Goal: Feedback & Contribution: Leave review/rating

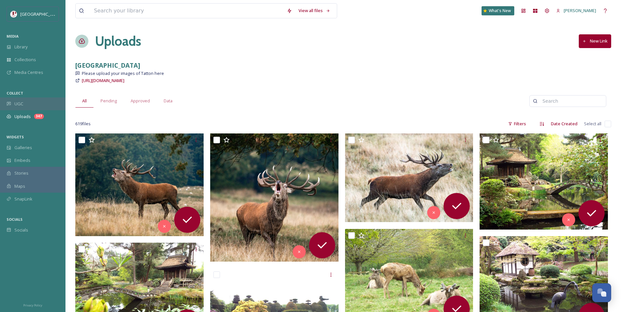
click at [28, 107] on div "UGC" at bounding box center [32, 104] width 65 height 13
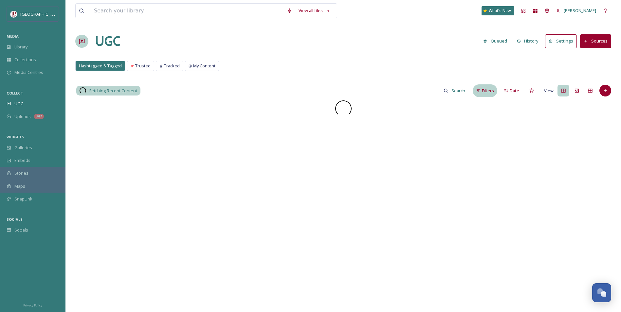
click at [480, 86] on div "Filters" at bounding box center [485, 90] width 25 height 13
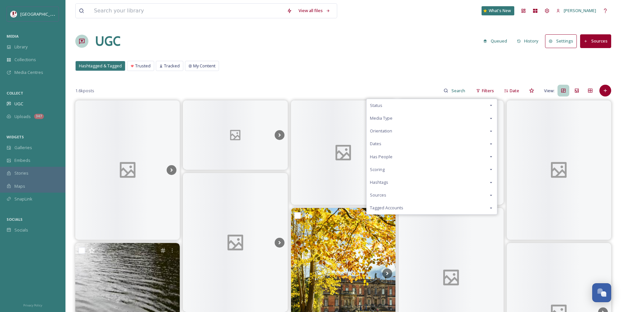
click at [383, 166] on div "Scoring" at bounding box center [431, 169] width 130 height 13
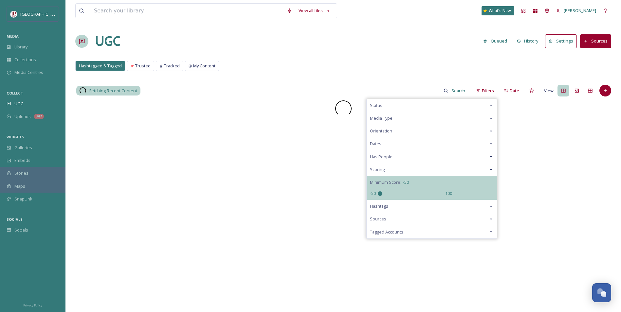
drag, startPoint x: 412, startPoint y: 193, endPoint x: 243, endPoint y: 208, distance: 169.1
type input "-50"
click at [378, 196] on input "range" at bounding box center [410, 193] width 65 height 5
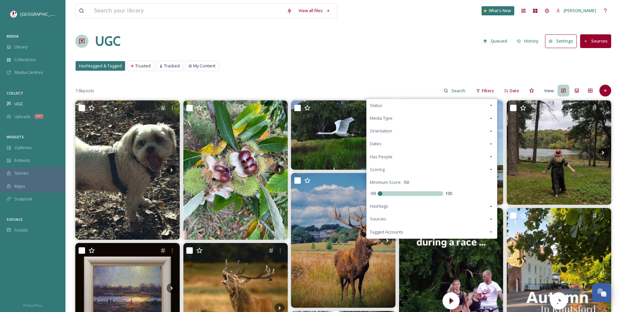
click at [306, 49] on div "UGC Queued History Settings Sources" at bounding box center [343, 41] width 536 height 20
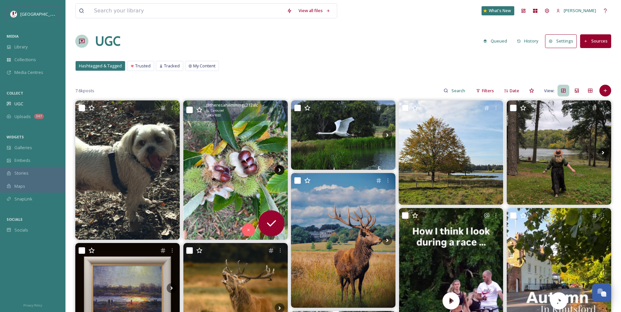
click at [282, 170] on icon at bounding box center [280, 170] width 10 height 10
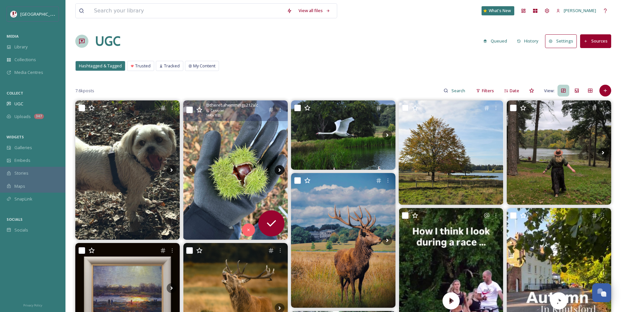
click at [282, 170] on icon at bounding box center [280, 170] width 10 height 10
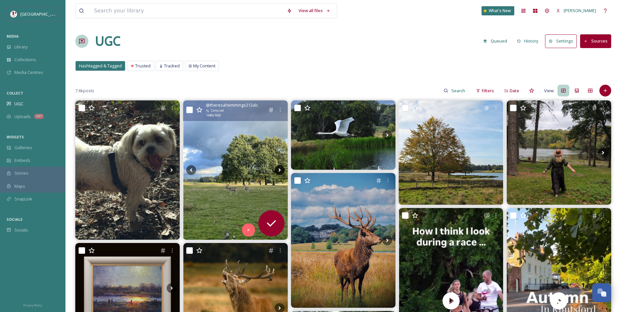
click at [279, 170] on icon at bounding box center [279, 171] width 2 height 4
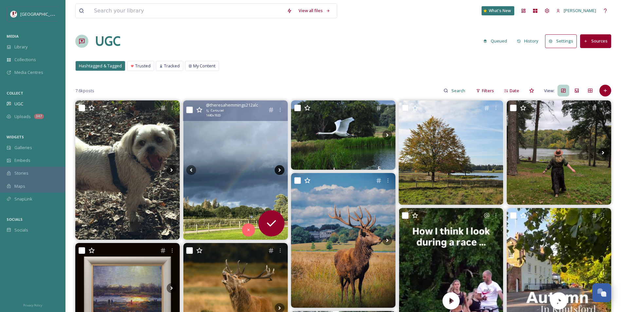
click at [279, 169] on icon at bounding box center [279, 171] width 2 height 4
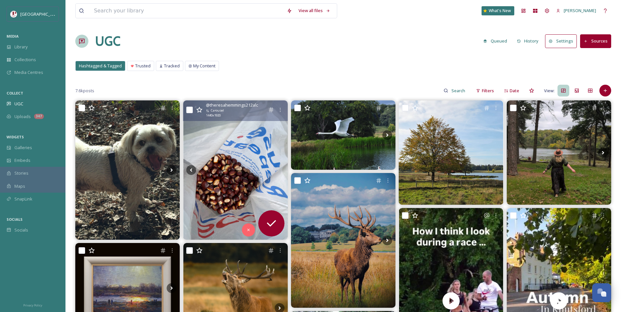
drag, startPoint x: 279, startPoint y: 169, endPoint x: 262, endPoint y: 67, distance: 103.1
click at [262, 67] on div "Hashtagged & Tagged Trusted Tracked My Content Hashtagged & Tagged Trusted Trac…" at bounding box center [343, 67] width 536 height 13
click at [240, 202] on img at bounding box center [235, 169] width 104 height 139
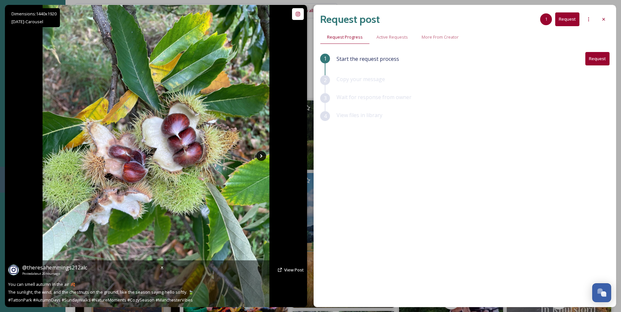
click at [259, 157] on icon at bounding box center [261, 156] width 10 height 10
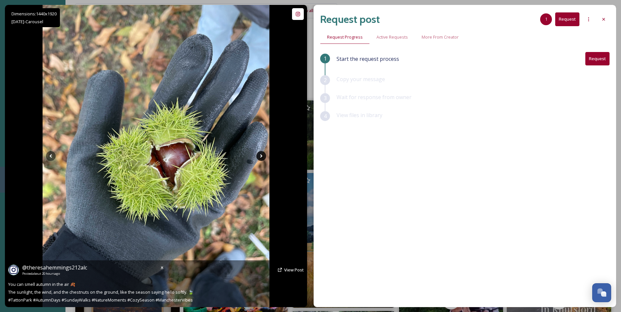
click at [259, 157] on icon at bounding box center [261, 156] width 10 height 10
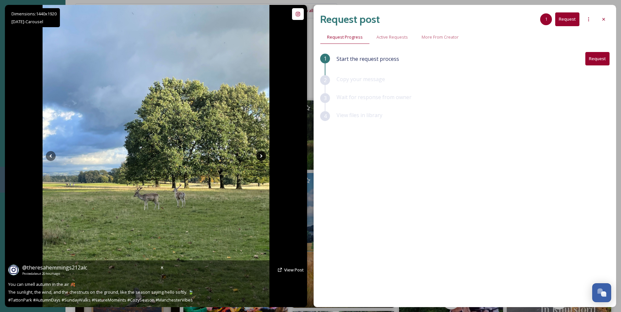
click at [259, 157] on icon at bounding box center [261, 156] width 10 height 10
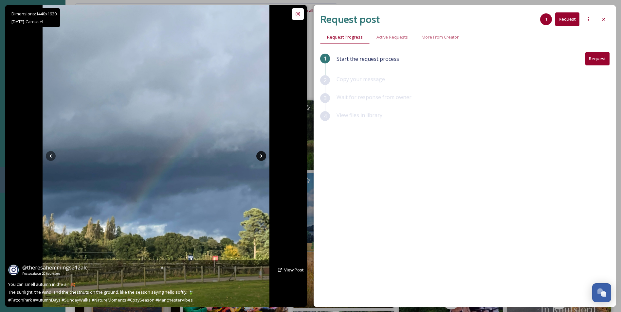
click at [260, 155] on icon at bounding box center [261, 156] width 10 height 10
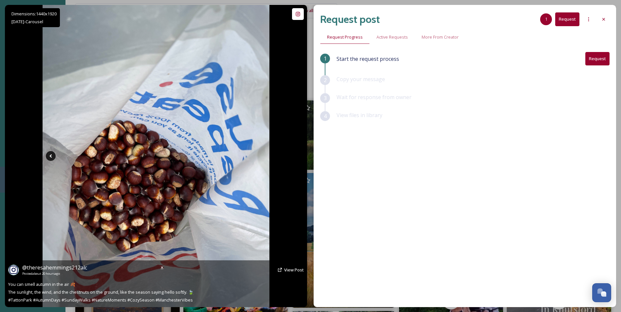
click at [48, 156] on icon at bounding box center [51, 156] width 10 height 10
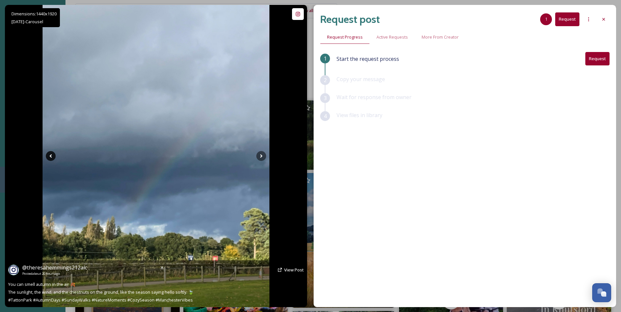
click at [47, 151] on icon at bounding box center [51, 156] width 10 height 10
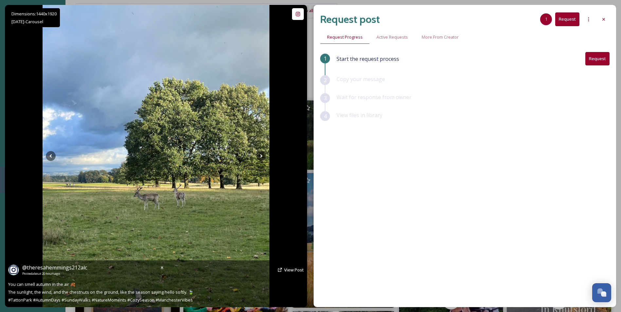
drag, startPoint x: 47, startPoint y: 151, endPoint x: 45, endPoint y: 156, distance: 5.6
click at [45, 156] on img at bounding box center [156, 156] width 227 height 302
click at [46, 156] on icon at bounding box center [51, 156] width 10 height 10
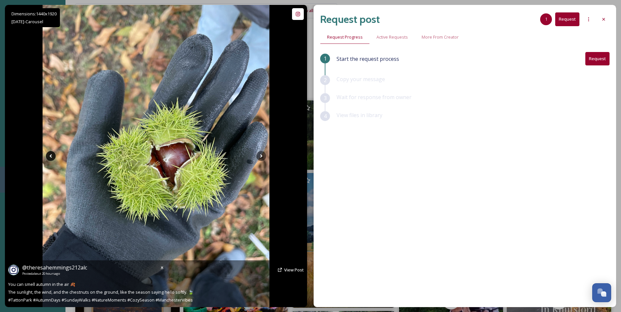
click at [47, 156] on icon at bounding box center [51, 156] width 10 height 10
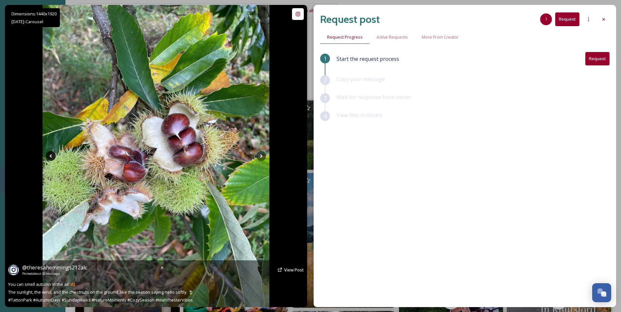
click at [47, 156] on icon at bounding box center [51, 156] width 10 height 10
click at [261, 156] on icon at bounding box center [261, 156] width 2 height 4
drag, startPoint x: 260, startPoint y: 153, endPoint x: 259, endPoint y: 158, distance: 5.0
click at [259, 158] on icon at bounding box center [261, 156] width 10 height 10
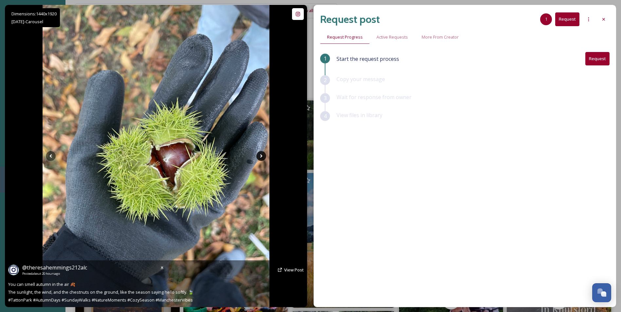
click at [259, 158] on icon at bounding box center [261, 156] width 10 height 10
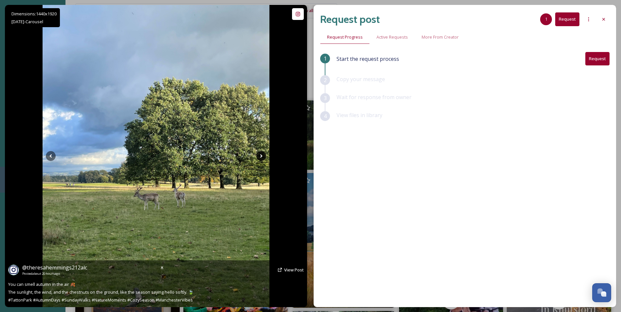
click at [260, 154] on icon at bounding box center [261, 156] width 10 height 10
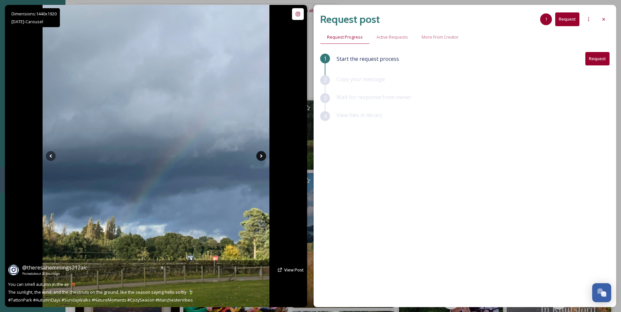
click at [260, 154] on icon at bounding box center [261, 156] width 10 height 10
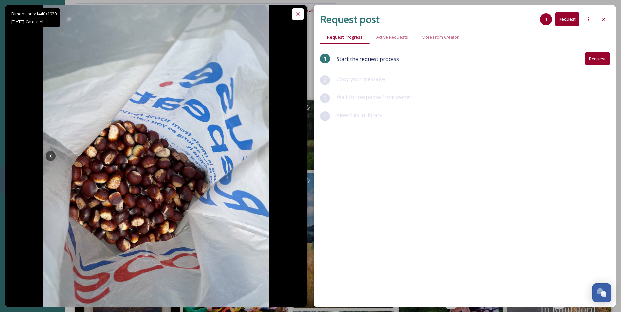
drag, startPoint x: 601, startPoint y: 20, endPoint x: 513, endPoint y: 36, distance: 90.1
click at [601, 20] on icon at bounding box center [603, 19] width 5 height 5
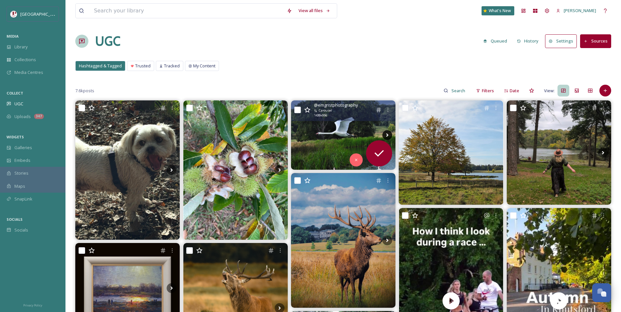
click at [386, 132] on icon at bounding box center [387, 135] width 10 height 10
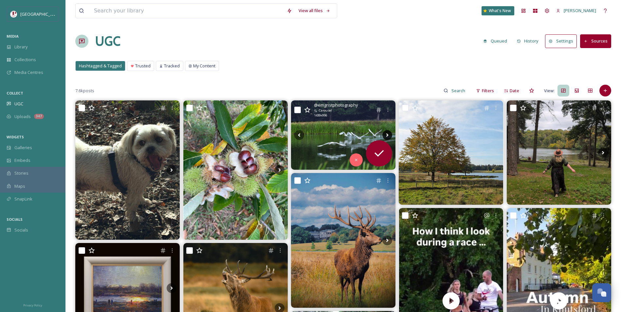
click at [386, 132] on icon at bounding box center [387, 135] width 10 height 10
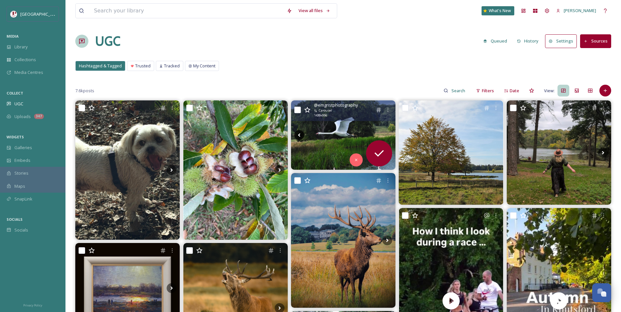
click at [297, 135] on icon at bounding box center [299, 135] width 10 height 10
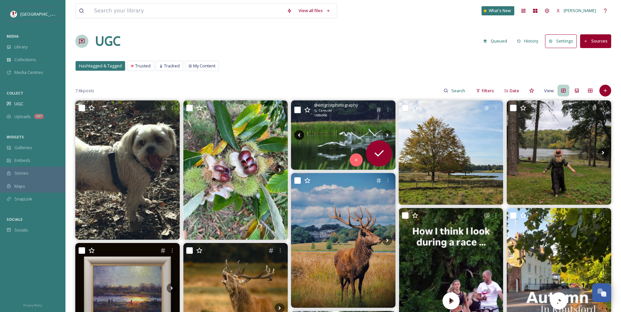
drag, startPoint x: 302, startPoint y: 133, endPoint x: 294, endPoint y: 134, distance: 7.6
click at [294, 134] on icon at bounding box center [299, 135] width 10 height 10
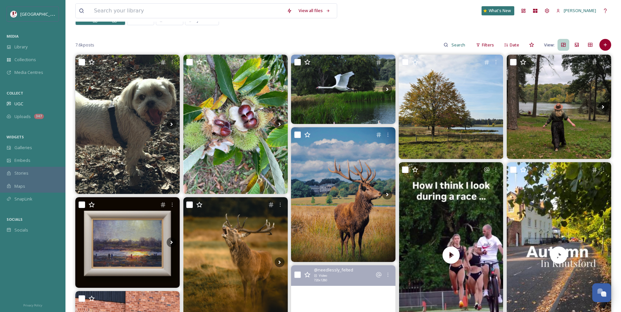
scroll to position [131, 0]
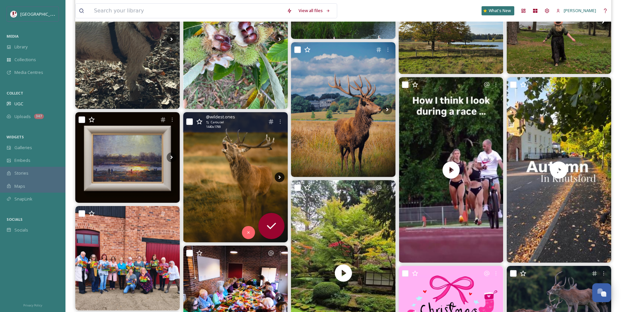
click at [280, 178] on icon at bounding box center [280, 177] width 10 height 10
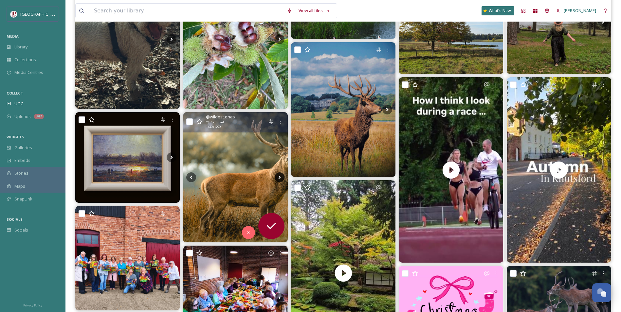
click at [280, 178] on icon at bounding box center [280, 177] width 10 height 10
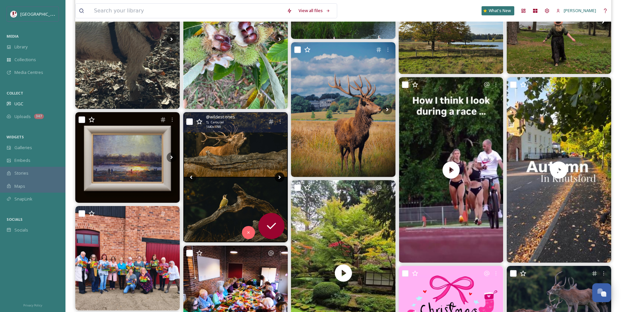
drag, startPoint x: 280, startPoint y: 178, endPoint x: 277, endPoint y: 176, distance: 4.0
click at [277, 176] on icon at bounding box center [280, 177] width 10 height 10
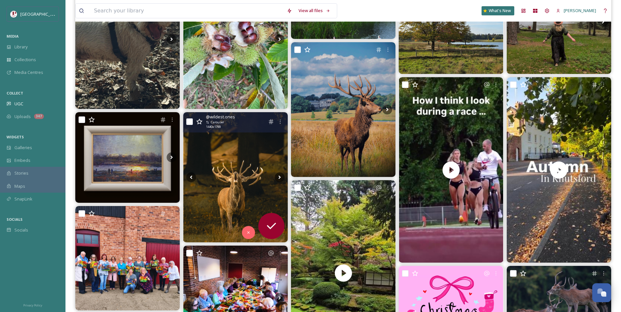
drag, startPoint x: 277, startPoint y: 176, endPoint x: 277, endPoint y: 171, distance: 4.3
click at [277, 171] on img at bounding box center [235, 177] width 104 height 131
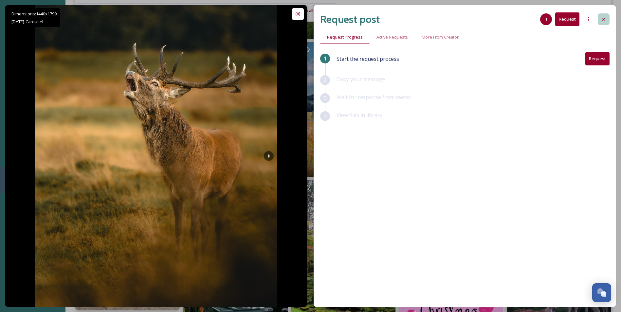
click at [603, 20] on icon at bounding box center [603, 19] width 5 height 5
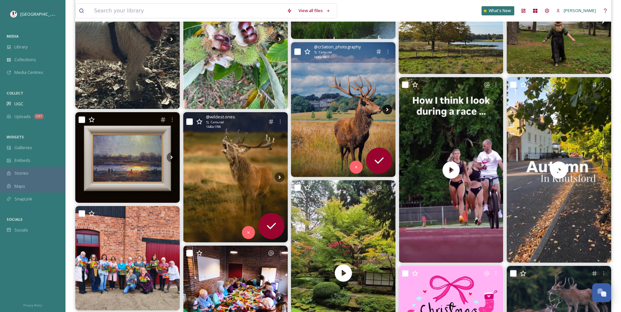
click at [388, 107] on icon at bounding box center [387, 110] width 10 height 10
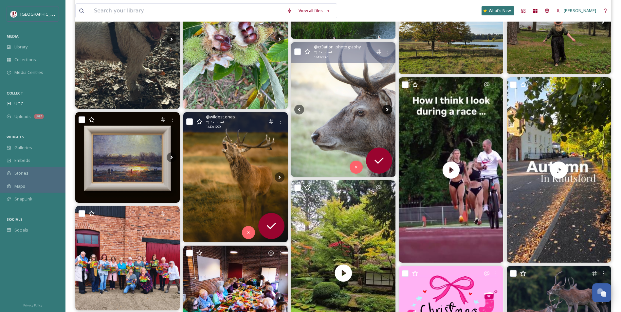
click at [388, 110] on icon at bounding box center [387, 110] width 2 height 4
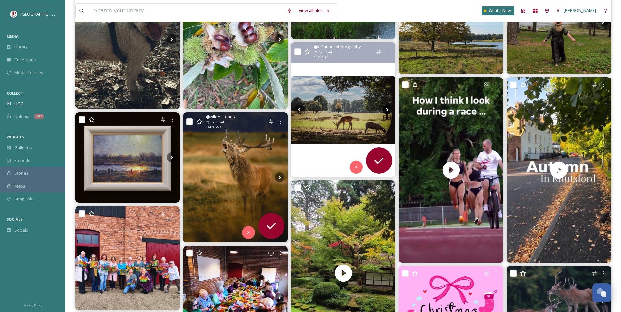
click at [388, 110] on icon at bounding box center [387, 110] width 2 height 4
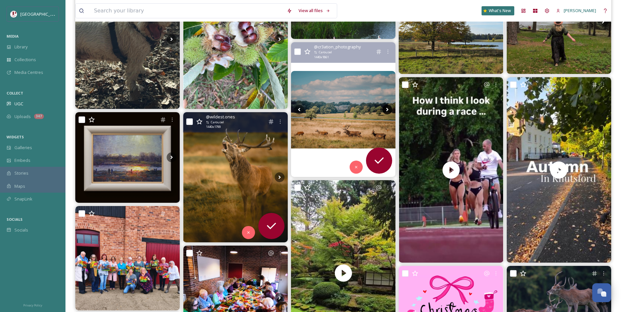
click at [388, 110] on icon at bounding box center [387, 110] width 2 height 4
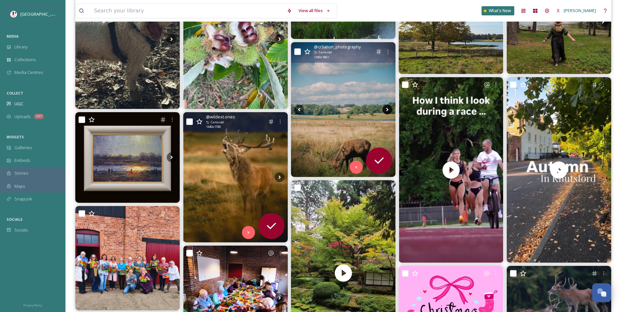
click at [388, 110] on icon at bounding box center [387, 110] width 2 height 4
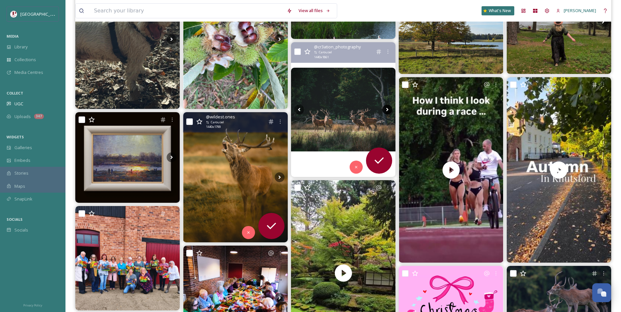
click at [388, 110] on icon at bounding box center [387, 110] width 2 height 4
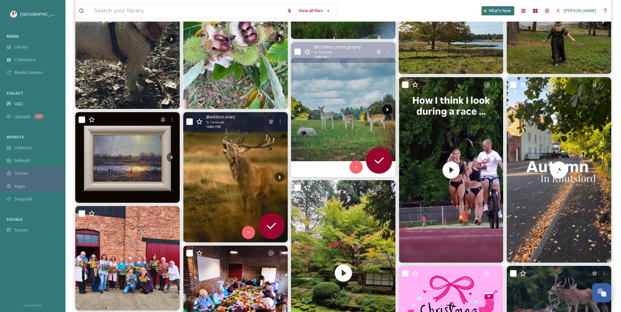
click at [388, 110] on icon at bounding box center [387, 110] width 2 height 4
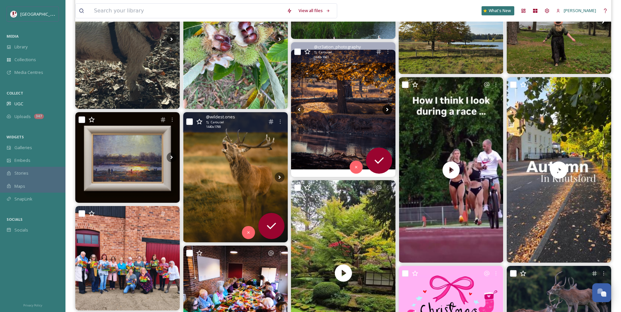
click at [388, 110] on icon at bounding box center [387, 110] width 2 height 4
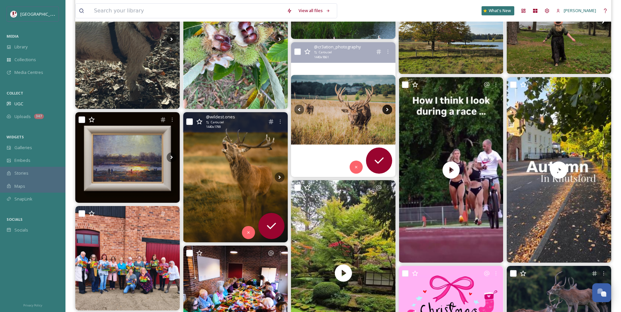
click at [385, 112] on icon at bounding box center [387, 110] width 10 height 10
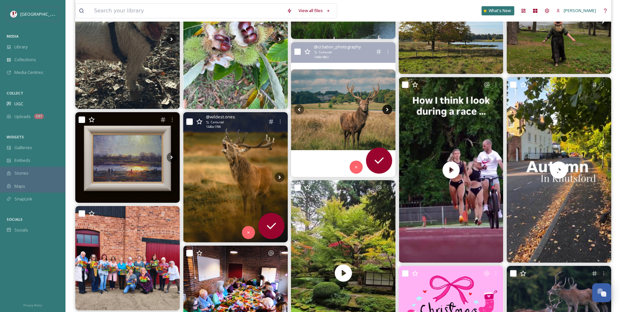
click at [388, 109] on icon at bounding box center [387, 110] width 10 height 10
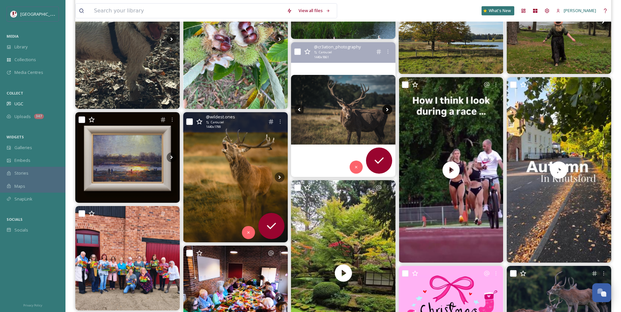
click at [385, 105] on icon at bounding box center [387, 110] width 10 height 10
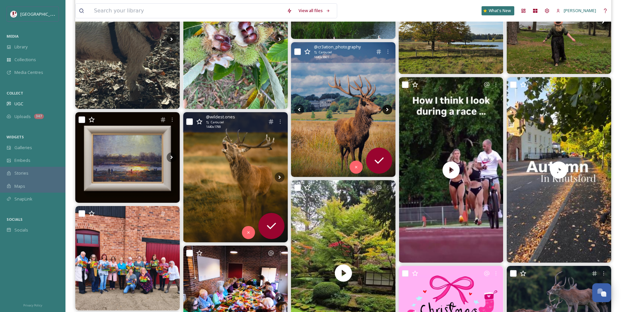
click at [391, 109] on icon at bounding box center [387, 110] width 10 height 10
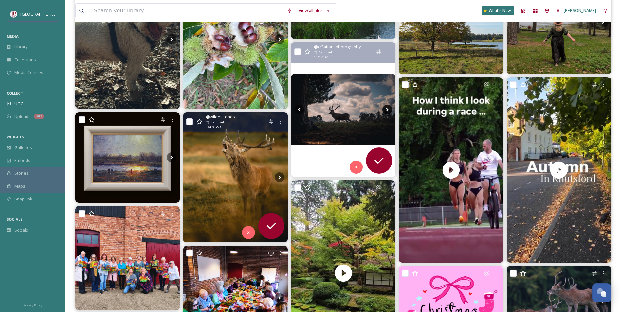
click at [385, 109] on icon at bounding box center [387, 110] width 10 height 10
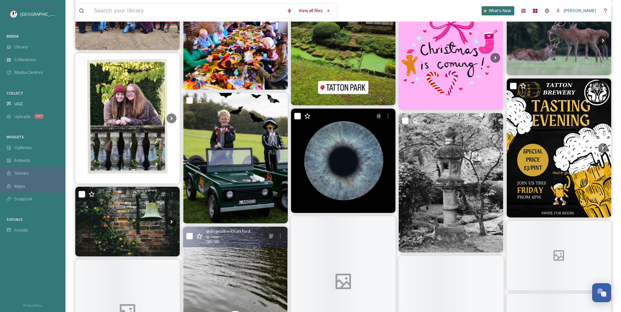
scroll to position [393, 0]
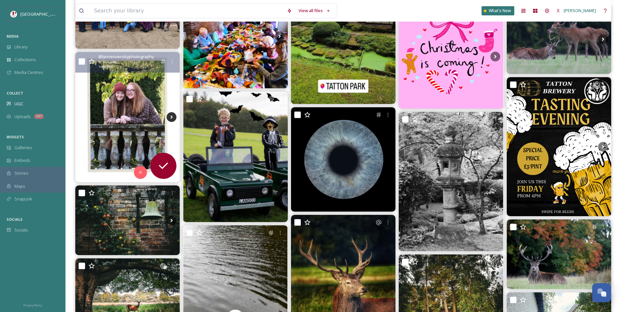
click at [172, 115] on icon at bounding box center [172, 117] width 10 height 10
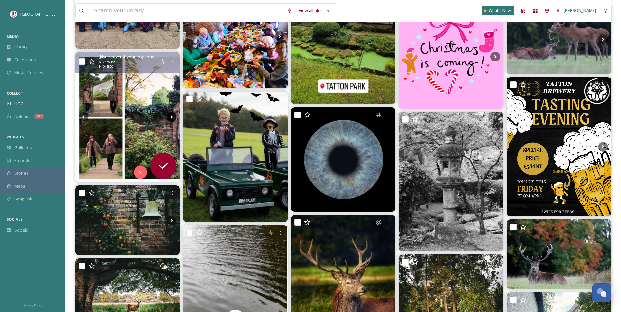
drag, startPoint x: 172, startPoint y: 115, endPoint x: 168, endPoint y: 117, distance: 4.4
click at [168, 117] on icon at bounding box center [172, 117] width 10 height 10
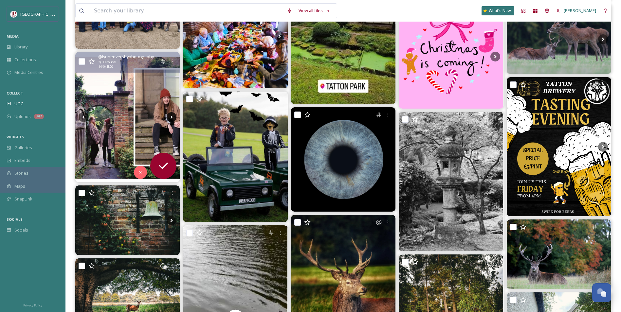
click at [168, 117] on icon at bounding box center [172, 117] width 10 height 10
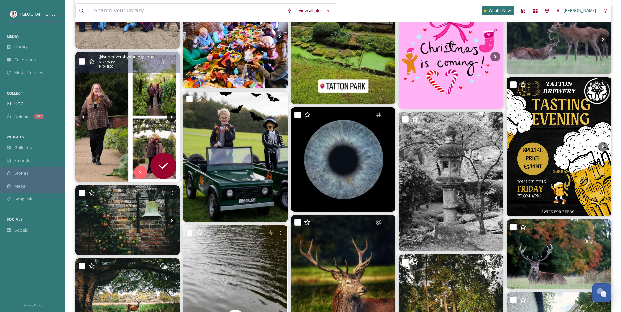
click at [168, 117] on icon at bounding box center [172, 117] width 10 height 10
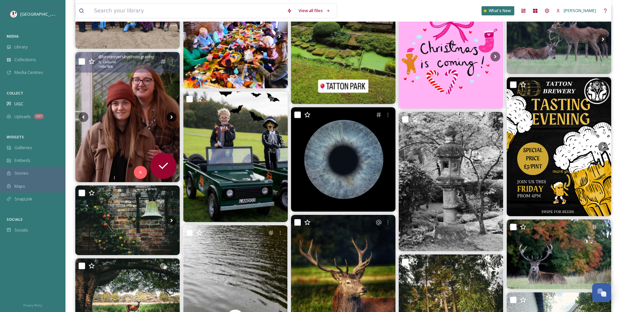
click at [168, 116] on icon at bounding box center [172, 117] width 10 height 10
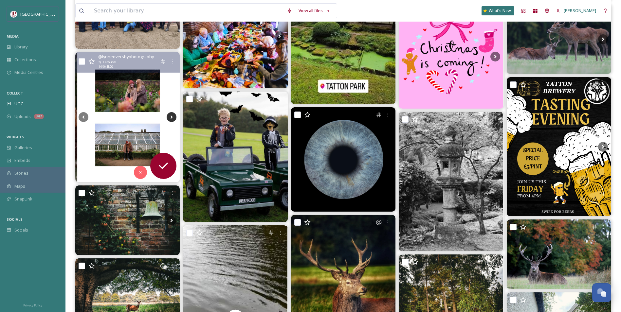
click at [168, 116] on icon at bounding box center [172, 117] width 10 height 10
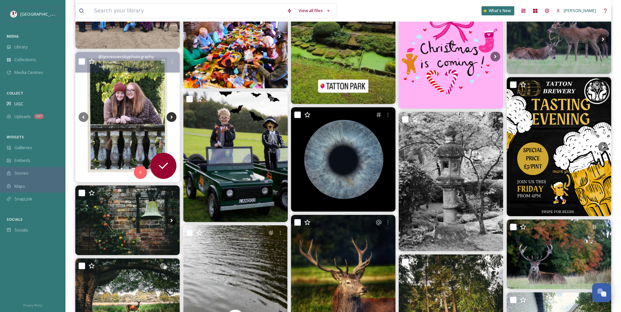
click at [168, 116] on icon at bounding box center [172, 117] width 10 height 10
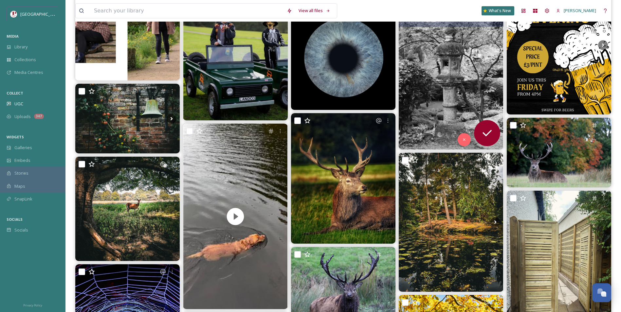
scroll to position [491, 0]
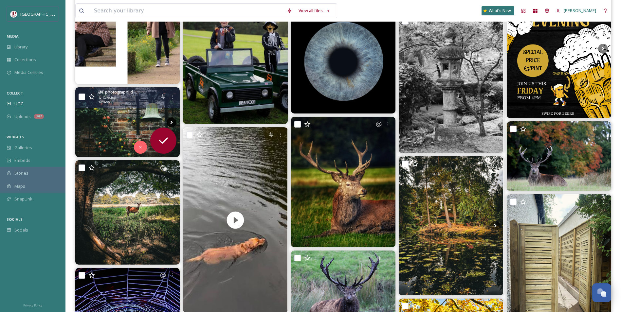
click at [172, 124] on icon at bounding box center [172, 122] width 10 height 10
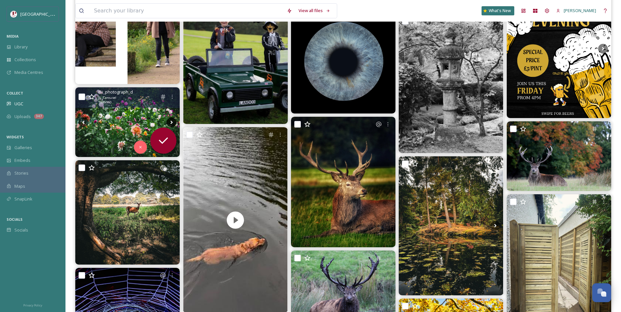
click at [173, 121] on icon at bounding box center [172, 122] width 10 height 10
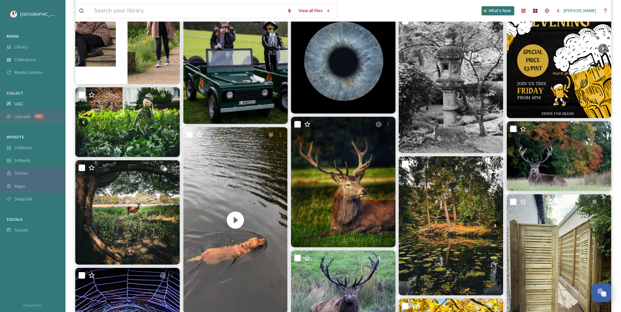
click at [31, 118] on div "Uploads 347" at bounding box center [32, 116] width 65 height 13
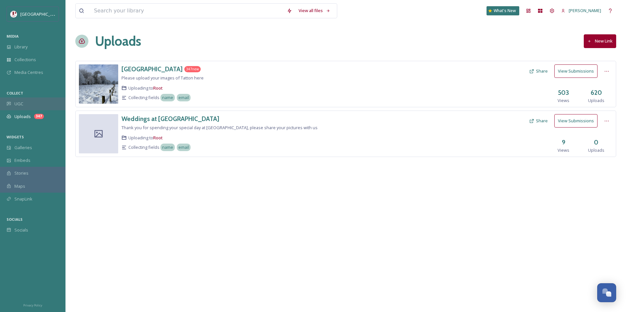
click at [33, 106] on div "UGC" at bounding box center [32, 104] width 65 height 13
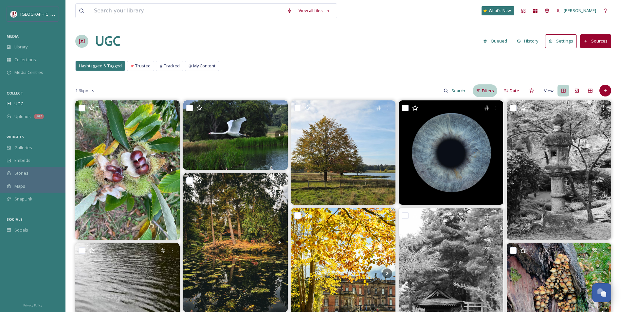
click at [491, 91] on span "Filters" at bounding box center [488, 91] width 12 height 6
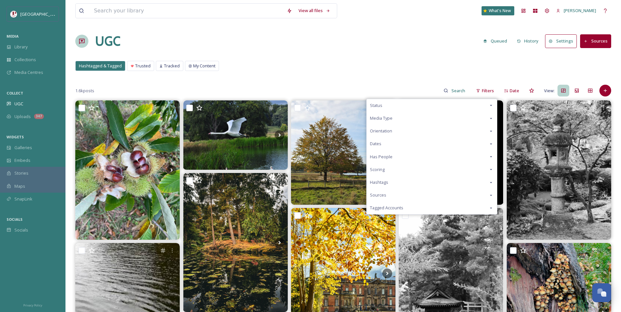
drag, startPoint x: 383, startPoint y: 169, endPoint x: 369, endPoint y: 172, distance: 14.2
click at [369, 172] on div "Scoring" at bounding box center [431, 169] width 130 height 13
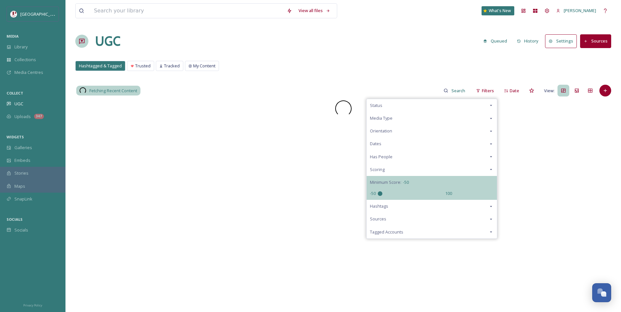
drag, startPoint x: 415, startPoint y: 193, endPoint x: 317, endPoint y: 187, distance: 98.4
type input "-50"
click at [378, 191] on input "range" at bounding box center [410, 193] width 65 height 5
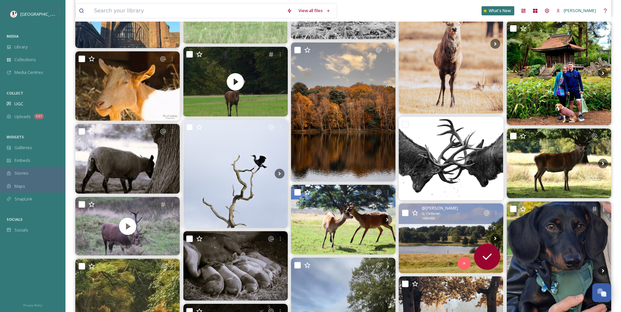
scroll to position [1080, 0]
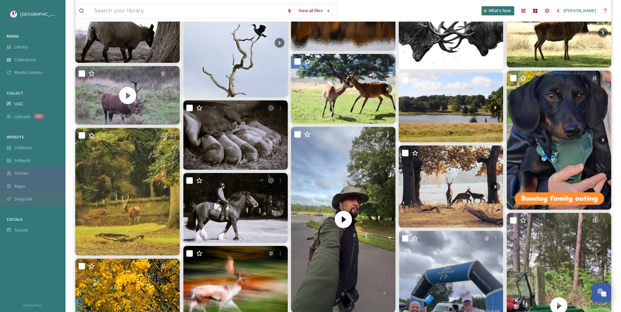
click at [30, 197] on span "SnapLink" at bounding box center [23, 199] width 18 height 6
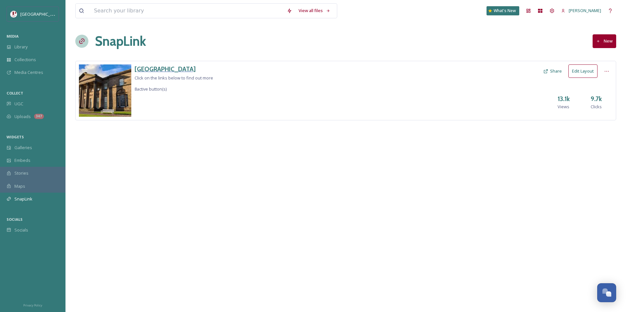
click at [149, 68] on h3 "[GEOGRAPHIC_DATA]" at bounding box center [173, 68] width 79 height 9
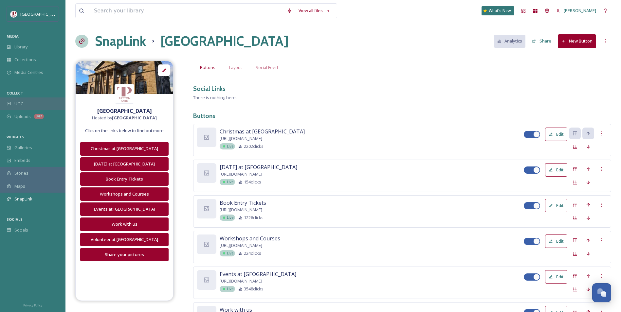
click at [42, 109] on div "UGC" at bounding box center [32, 104] width 65 height 13
